Goal: Information Seeking & Learning: Learn about a topic

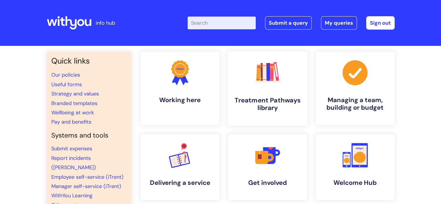
click at [255, 74] on icon ".cls-1{fill:#f89b22;}.cls-1,.cls-2,.cls-3,.cls-4,.cls-5,.cls-6,.cls-7{stroke-wi…" at bounding box center [267, 72] width 29 height 29
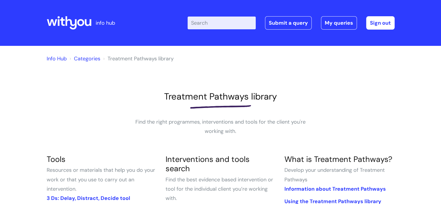
click at [205, 23] on input "Enter your search term here..." at bounding box center [222, 23] width 68 height 13
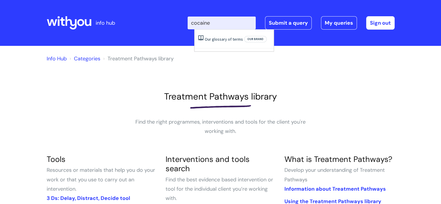
type input "cocaine"
click button "Search" at bounding box center [0, 0] width 0 height 0
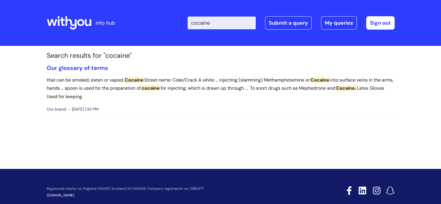
click at [217, 21] on input "cocaine" at bounding box center [222, 23] width 68 height 13
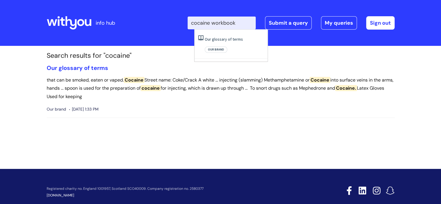
type input "cocaine workbook"
click button "Search" at bounding box center [0, 0] width 0 height 0
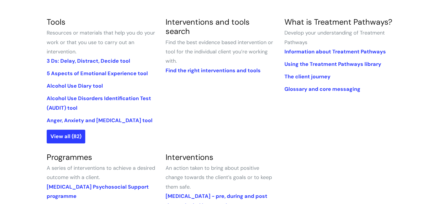
scroll to position [116, 0]
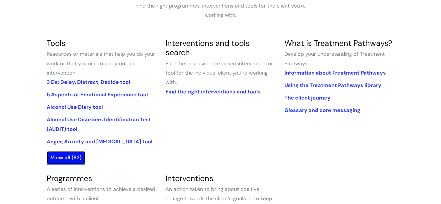
click at [61, 157] on link "View all (82)" at bounding box center [66, 157] width 39 height 13
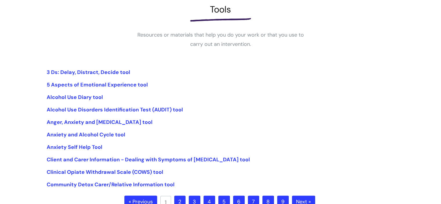
scroll to position [116, 0]
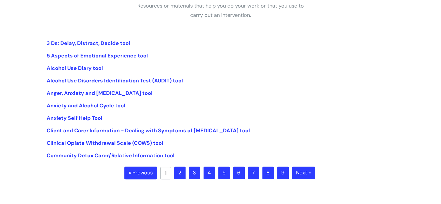
click at [303, 176] on link "Next »" at bounding box center [303, 173] width 23 height 13
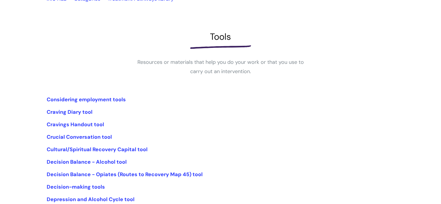
scroll to position [116, 0]
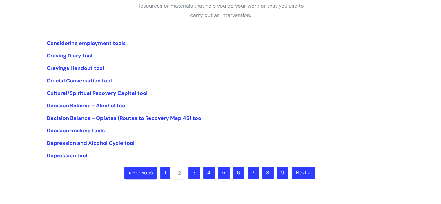
click at [165, 176] on link "1" at bounding box center [166, 173] width 10 height 13
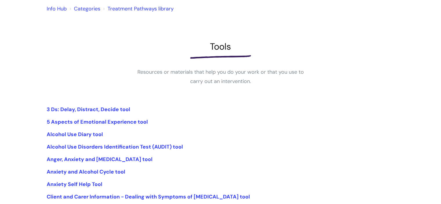
scroll to position [145, 0]
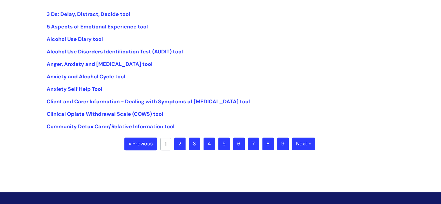
click at [178, 147] on link "2" at bounding box center [179, 144] width 11 height 13
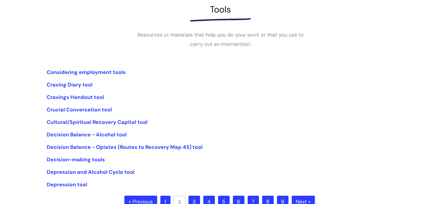
scroll to position [145, 0]
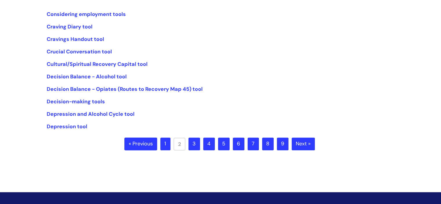
click at [198, 146] on link "3" at bounding box center [195, 144] width 12 height 13
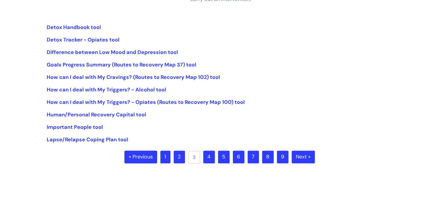
scroll to position [145, 0]
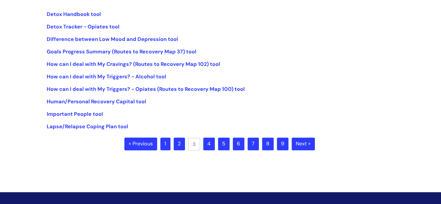
click at [208, 144] on link "4" at bounding box center [209, 144] width 12 height 13
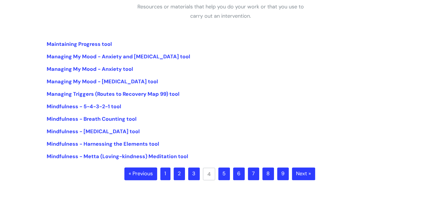
scroll to position [116, 0]
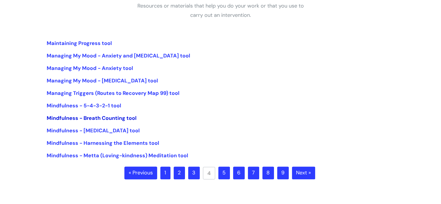
click at [84, 118] on link "Mindfulness - Breath Counting tool" at bounding box center [92, 118] width 90 height 7
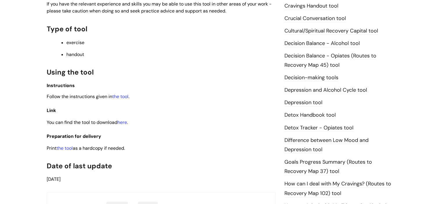
scroll to position [319, 0]
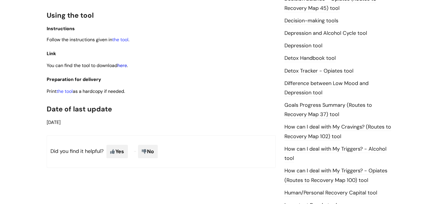
click at [123, 67] on link "here" at bounding box center [123, 65] width 10 height 6
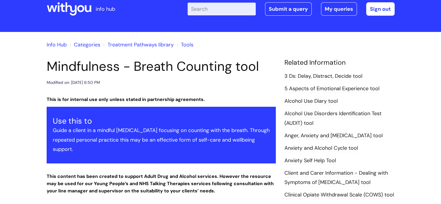
scroll to position [0, 0]
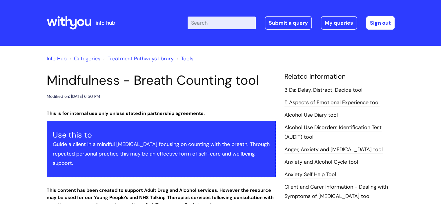
click at [62, 61] on link "Info Hub" at bounding box center [57, 58] width 20 height 7
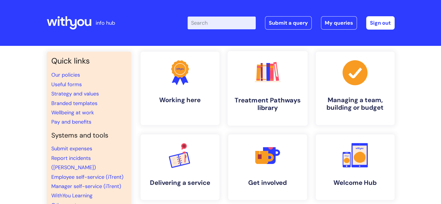
click at [278, 86] on icon ".cls-1{fill:#f89b22;}.cls-1,.cls-2,.cls-3,.cls-4,.cls-5,.cls-6,.cls-7{stroke-wi…" at bounding box center [267, 72] width 29 height 29
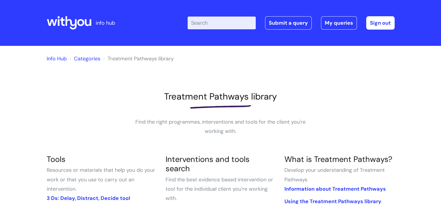
click at [203, 23] on input "Enter your search term here..." at bounding box center [222, 23] width 68 height 13
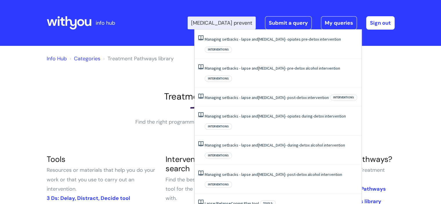
type input "[MEDICAL_DATA]"
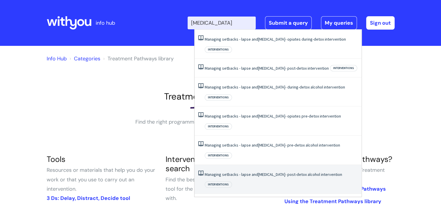
click at [232, 181] on span "Interventions" at bounding box center [218, 184] width 27 height 6
